Goal: Information Seeking & Learning: Learn about a topic

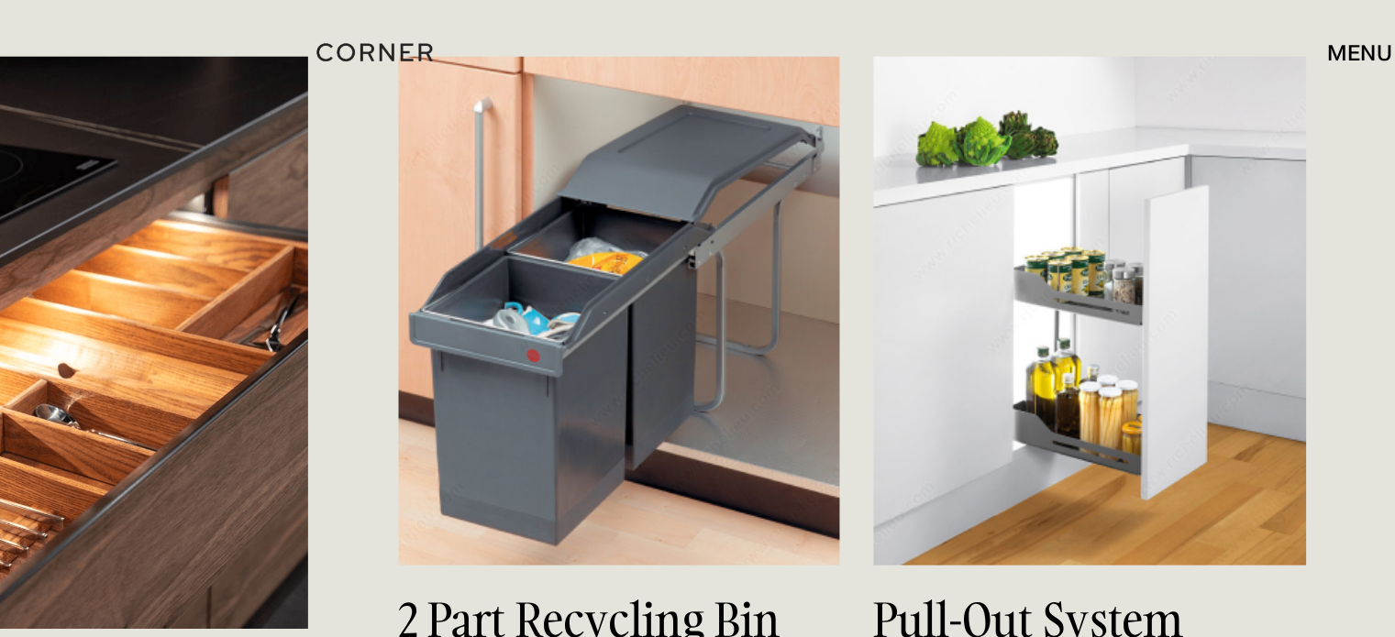
scroll to position [6797, 0]
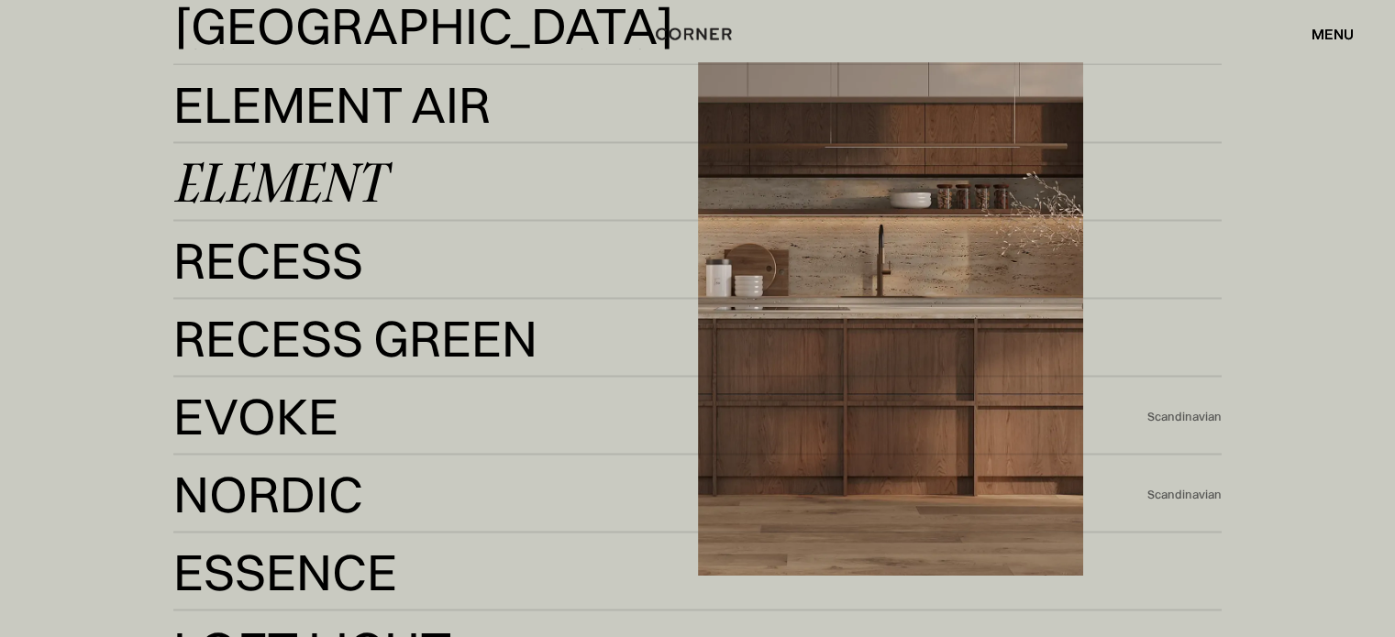
scroll to position [3393, 0]
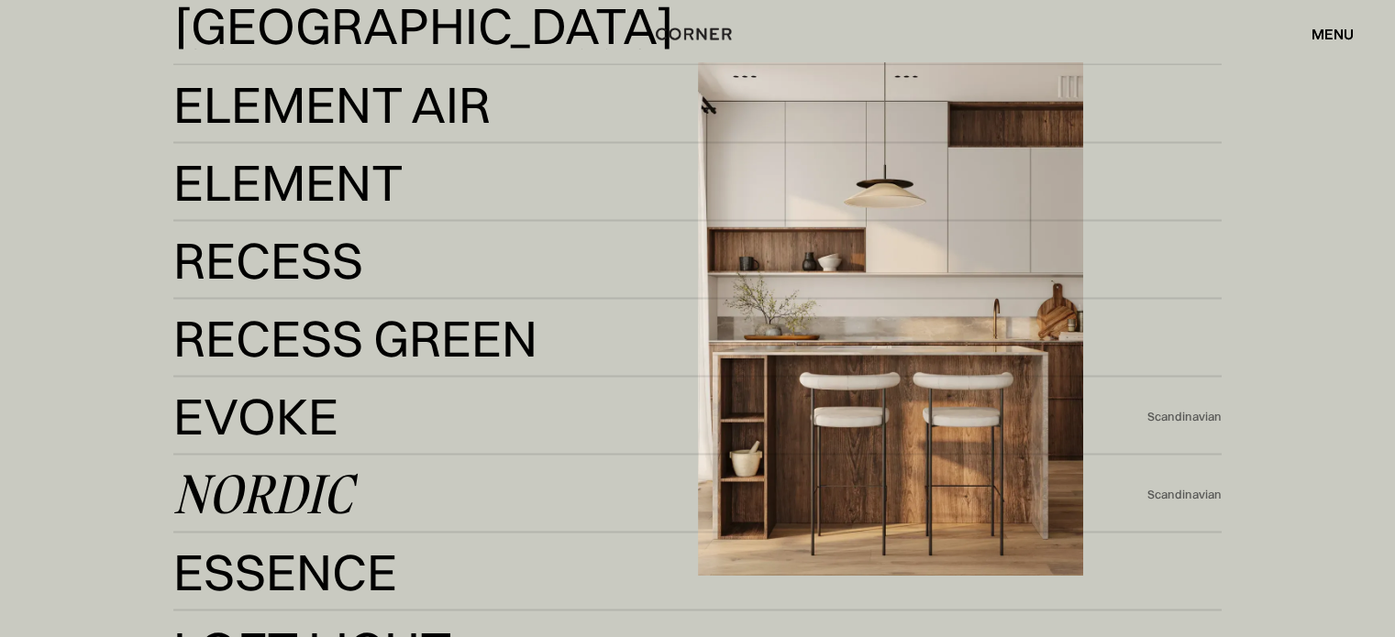
click at [287, 494] on div "Nordic" at bounding box center [262, 493] width 179 height 44
